Goal: Task Accomplishment & Management: Manage account settings

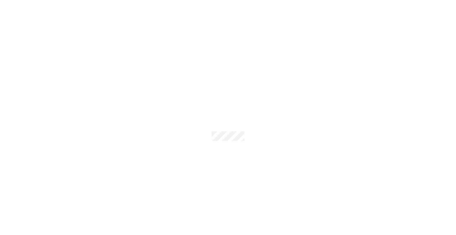
drag, startPoint x: 0, startPoint y: 0, endPoint x: 190, endPoint y: 68, distance: 201.6
click at [189, 61] on div at bounding box center [228, 117] width 456 height 235
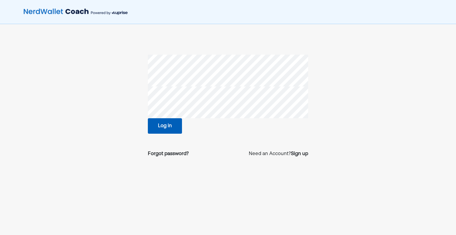
click at [143, 107] on section "Log in Forgot password? Need an Account? Sign up" at bounding box center [227, 108] width 305 height 107
drag, startPoint x: 402, startPoint y: 9, endPoint x: 411, endPoint y: 12, distance: 8.8
click at [403, 9] on div at bounding box center [228, 13] width 456 height 27
click at [407, 12] on div at bounding box center [228, 13] width 456 height 27
click at [167, 122] on button "Log in" at bounding box center [165, 125] width 34 height 15
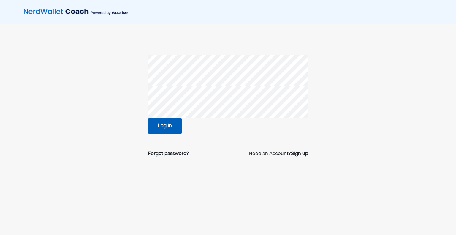
click at [167, 124] on button "Log in" at bounding box center [165, 125] width 34 height 15
click at [367, 13] on div at bounding box center [228, 13] width 456 height 27
click at [414, 10] on div at bounding box center [228, 13] width 456 height 27
click at [174, 160] on div "Forgot password? Need an Account? Sign up" at bounding box center [228, 153] width 160 height 17
click at [174, 158] on div "Forgot password? Need an Account? Sign up" at bounding box center [228, 153] width 160 height 17
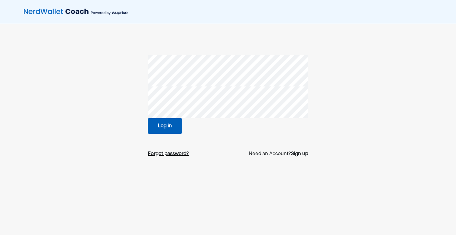
click at [174, 156] on div "Forgot password?" at bounding box center [168, 153] width 41 height 7
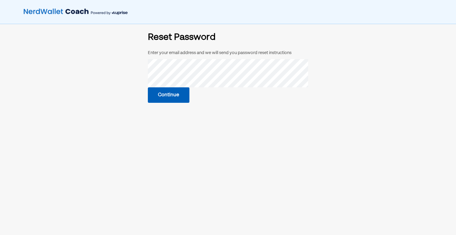
click at [178, 96] on button "Continue" at bounding box center [169, 94] width 42 height 15
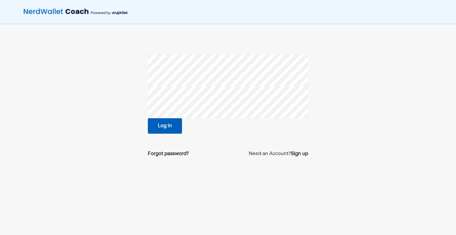
click at [290, 124] on div at bounding box center [255, 106] width 122 height 58
click at [159, 126] on button "Log in" at bounding box center [165, 125] width 34 height 15
click at [155, 127] on button "Log in" at bounding box center [165, 125] width 34 height 15
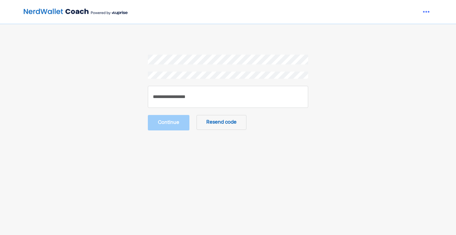
click at [399, 13] on div at bounding box center [228, 13] width 456 height 27
click at [445, 13] on div at bounding box center [228, 13] width 456 height 27
click at [444, 8] on div at bounding box center [228, 13] width 456 height 27
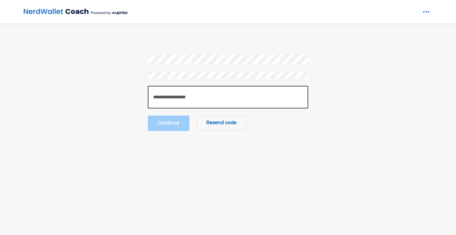
click at [208, 99] on input "number" at bounding box center [228, 97] width 160 height 23
